Goal: Information Seeking & Learning: Learn about a topic

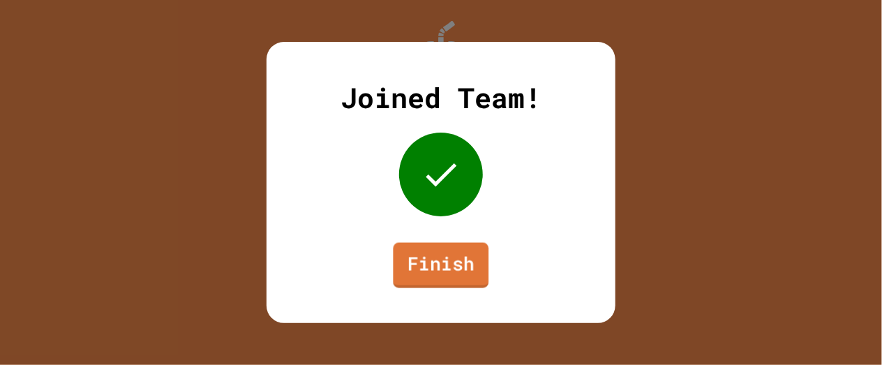
click at [439, 249] on link "Finish" at bounding box center [442, 265] width 96 height 45
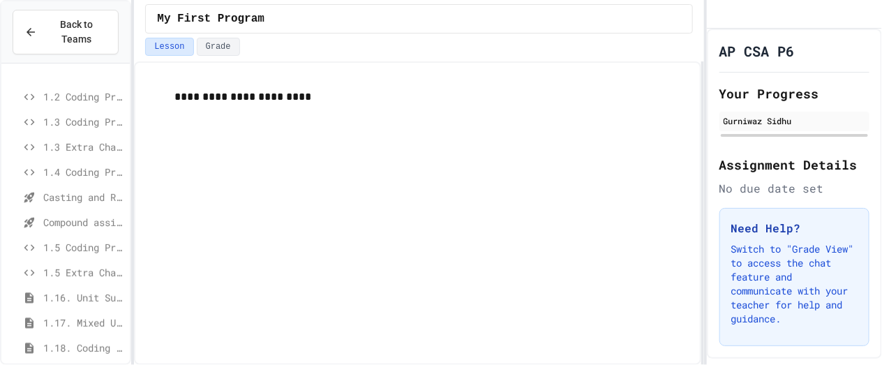
scroll to position [249, 0]
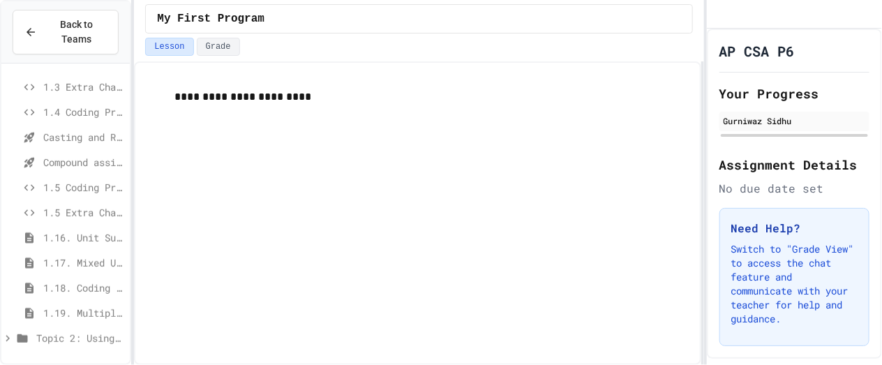
click at [105, 334] on span "Topic 2: Using Classes" at bounding box center [80, 338] width 88 height 15
click at [87, 260] on span "Topic 2 Project" at bounding box center [83, 263] width 81 height 15
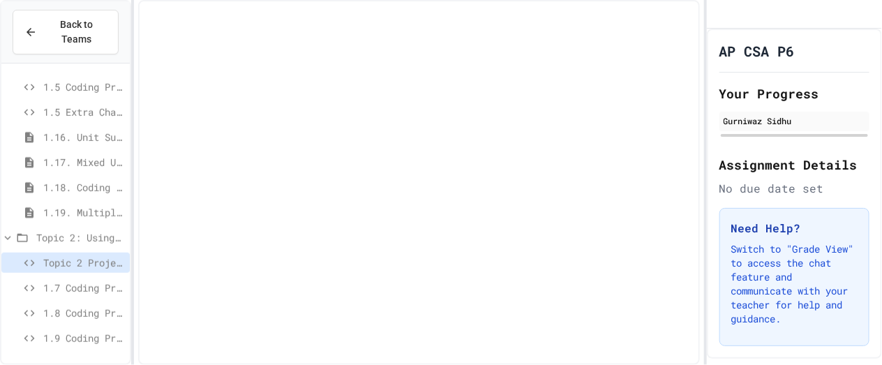
scroll to position [339, 0]
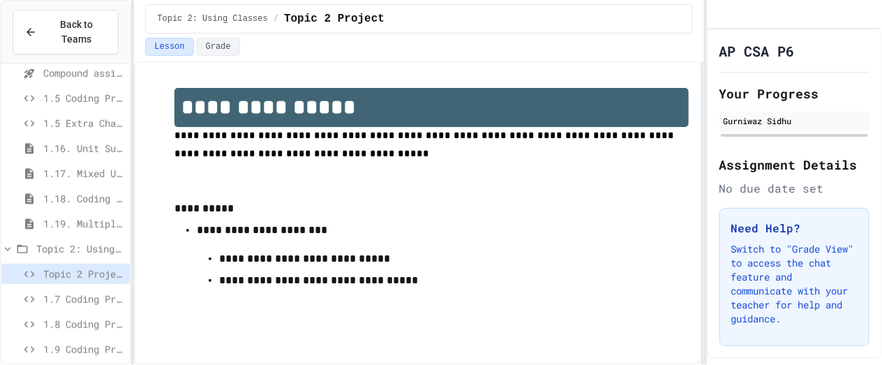
click at [76, 263] on div "Topic 2: Using Classes" at bounding box center [65, 251] width 128 height 25
click at [74, 251] on span "Topic 2: Using Classes" at bounding box center [80, 249] width 88 height 15
